Goal: Find specific page/section

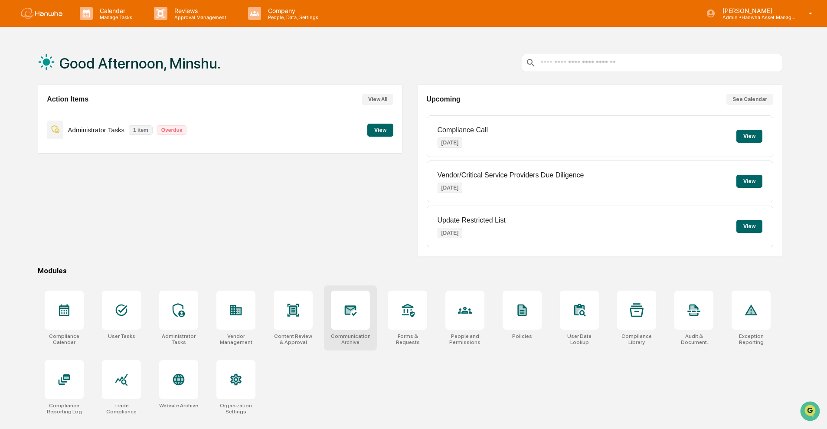
click at [354, 312] on icon at bounding box center [351, 310] width 14 height 14
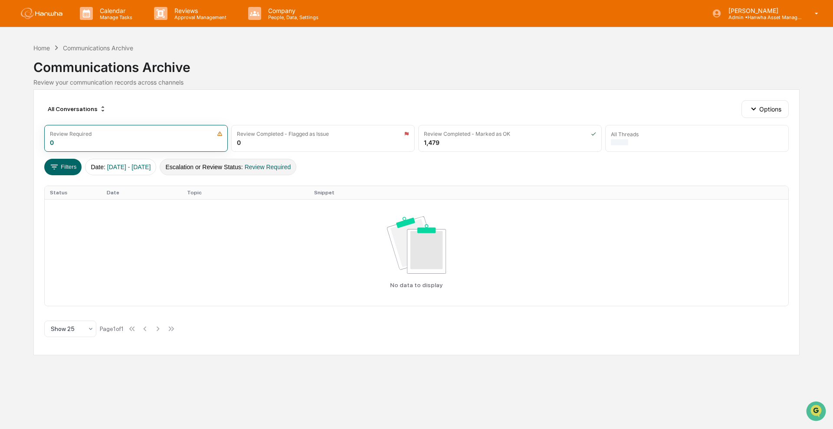
click at [218, 167] on button "Escalation or Review Status : Review Required" at bounding box center [228, 167] width 137 height 16
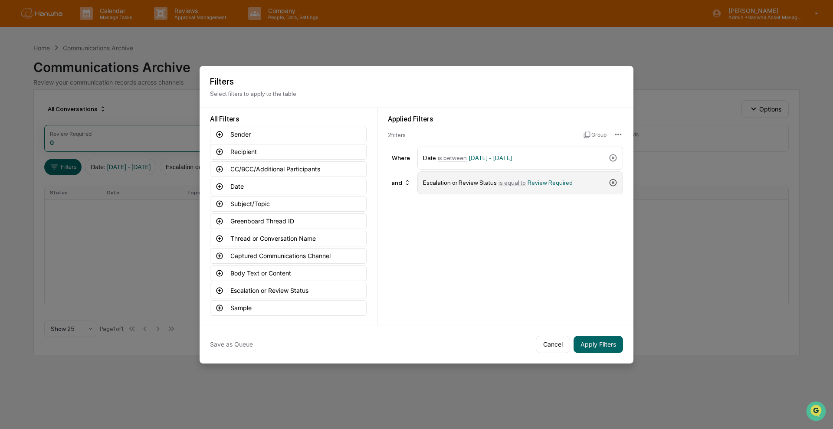
click at [609, 184] on icon at bounding box center [613, 182] width 9 height 9
click at [295, 257] on button "Captured Communications Channel" at bounding box center [288, 256] width 157 height 16
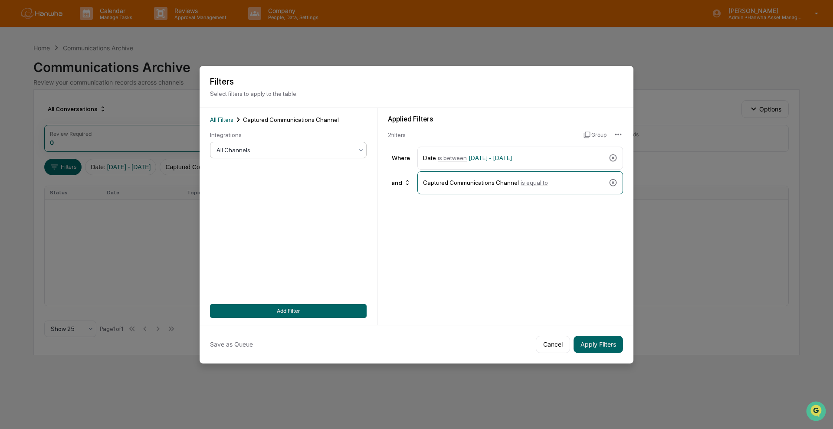
click at [286, 148] on div at bounding box center [284, 150] width 137 height 9
drag, startPoint x: 265, startPoint y: 222, endPoint x: 285, endPoint y: 261, distance: 43.5
click at [265, 222] on div "Microsoft Teams" at bounding box center [288, 222] width 156 height 17
click at [288, 313] on button "Add Filter" at bounding box center [288, 311] width 157 height 14
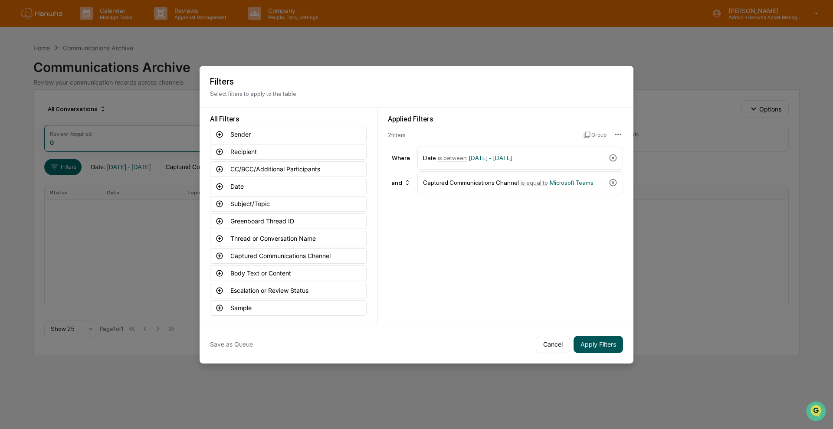
click at [600, 342] on button "Apply Filters" at bounding box center [598, 344] width 49 height 17
